Goal: Task Accomplishment & Management: Use online tool/utility

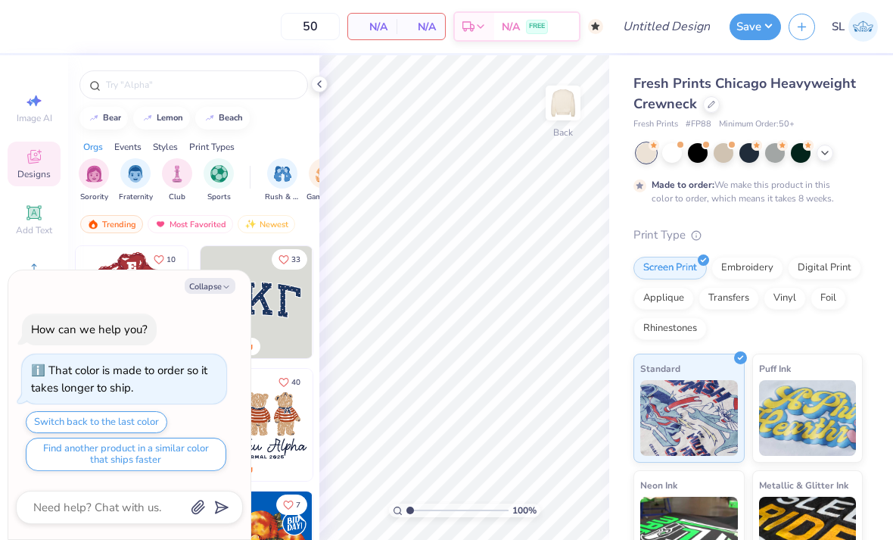
click at [728, 155] on div at bounding box center [724, 153] width 20 height 20
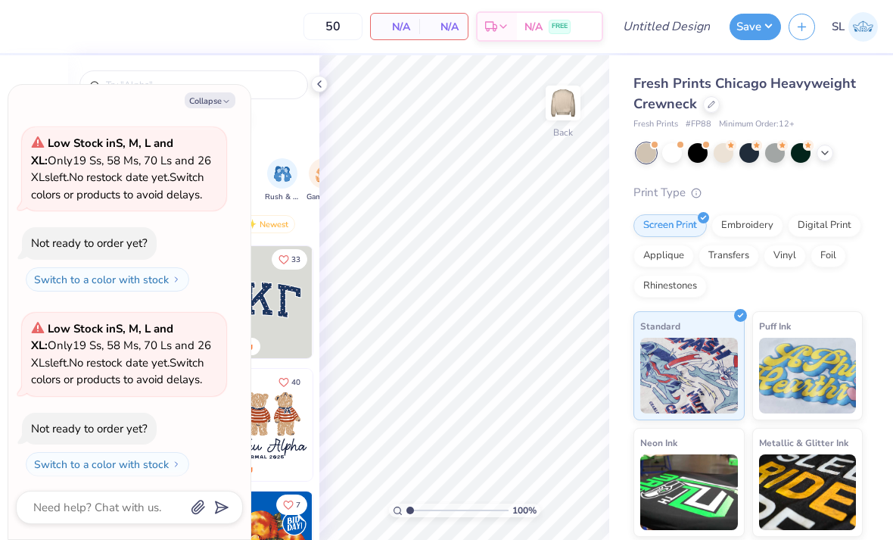
scroll to position [254, 0]
click at [219, 104] on button "Collapse" at bounding box center [210, 100] width 51 height 16
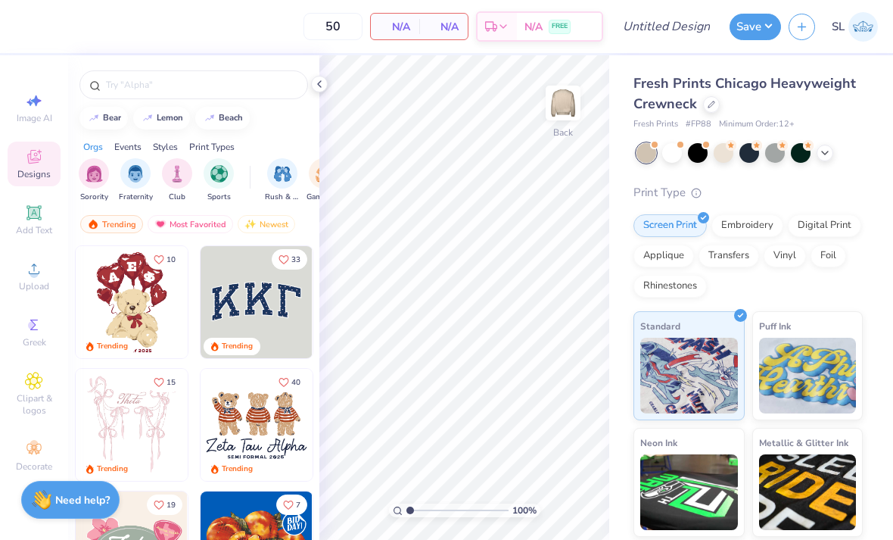
click at [319, 86] on icon at bounding box center [319, 84] width 12 height 12
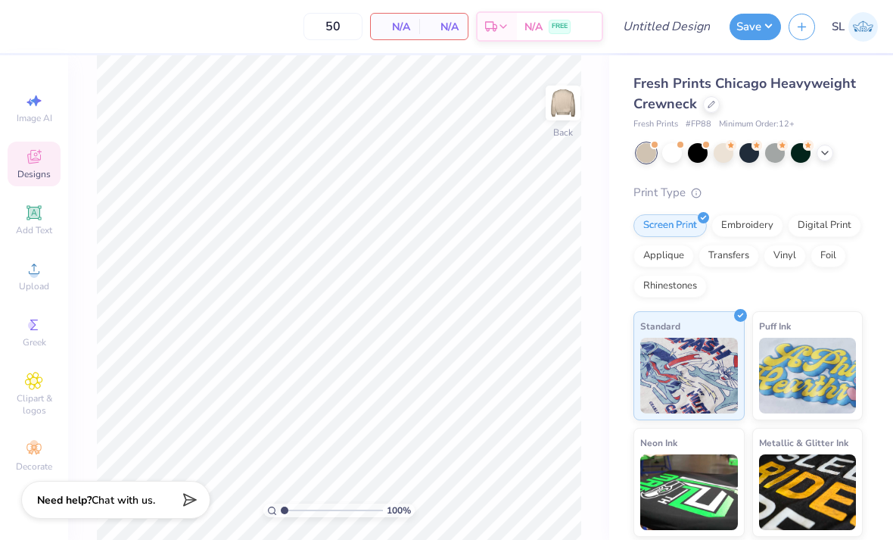
click at [727, 156] on div at bounding box center [724, 153] width 20 height 20
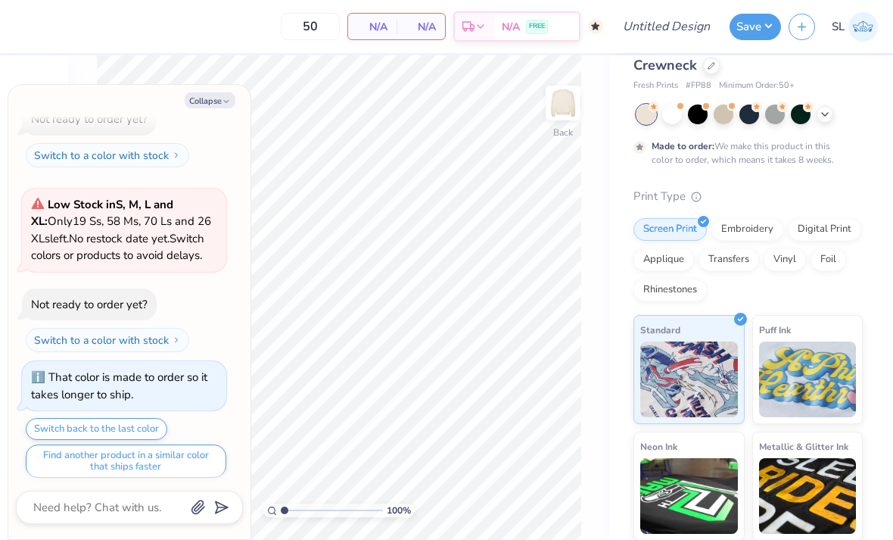
scroll to position [379, 0]
click at [821, 119] on div at bounding box center [825, 114] width 17 height 17
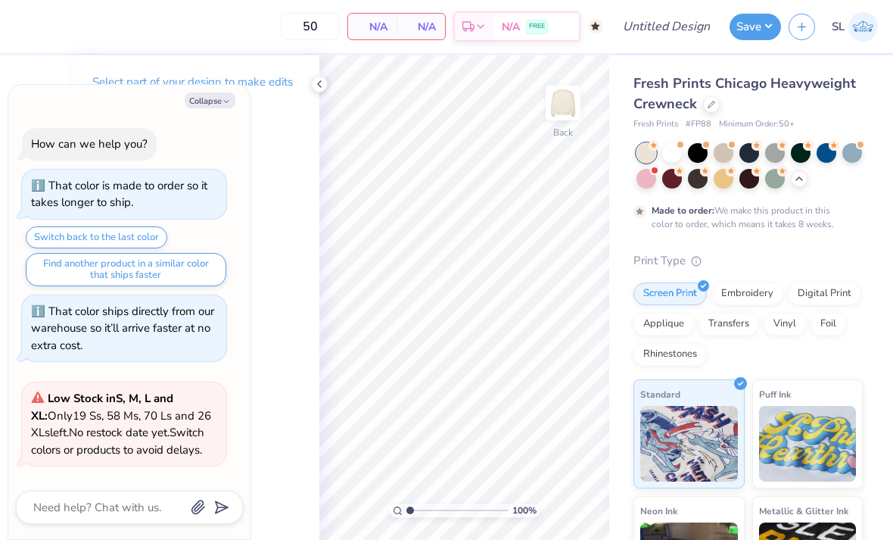
type textarea "x"
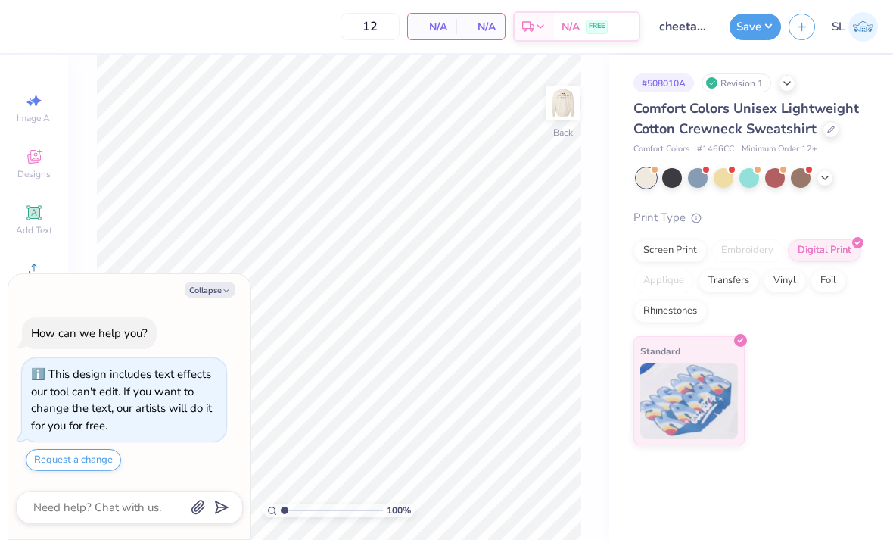
scroll to position [21, 0]
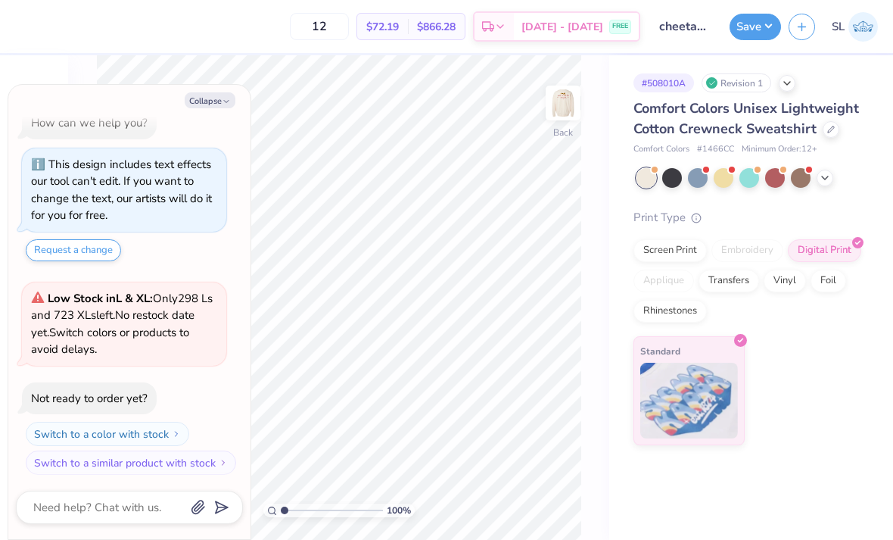
click at [828, 129] on icon at bounding box center [831, 130] width 8 height 8
type textarea "x"
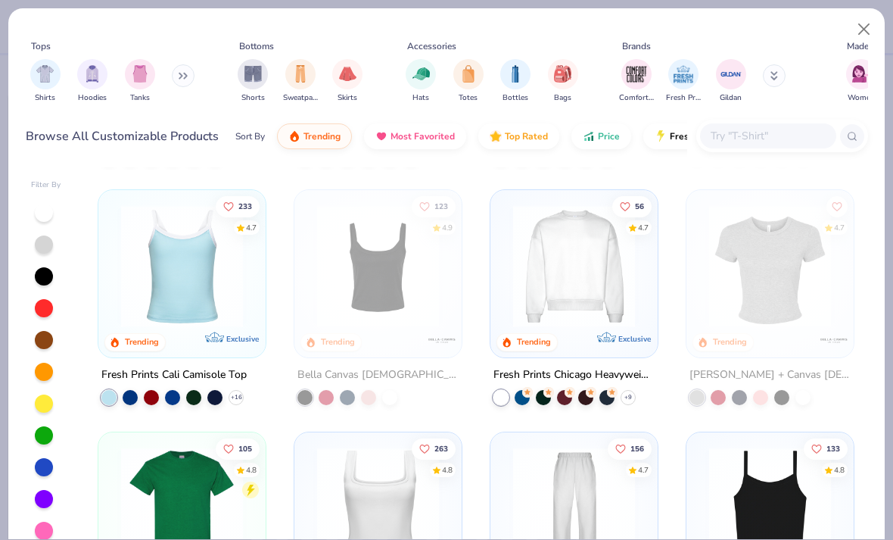
scroll to position [241, 0]
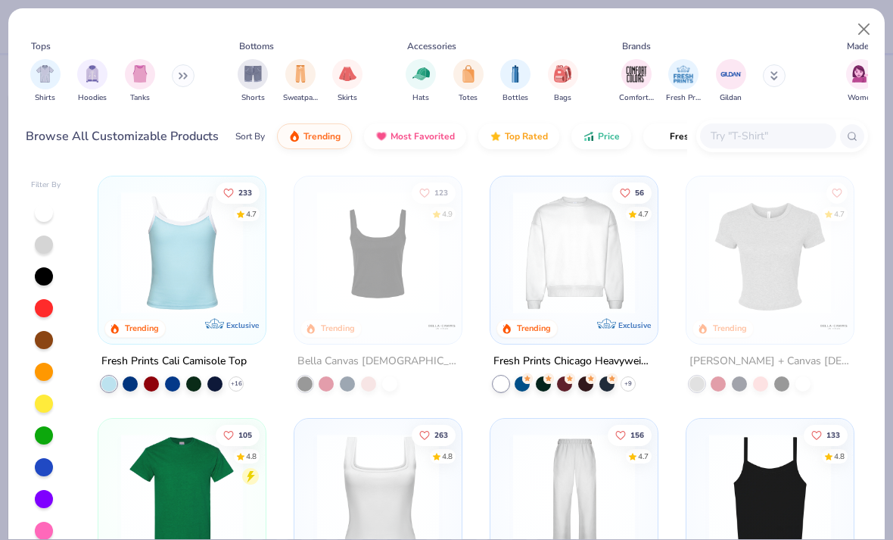
click at [589, 270] on img at bounding box center [574, 253] width 137 height 122
